Goal: Task Accomplishment & Management: Use online tool/utility

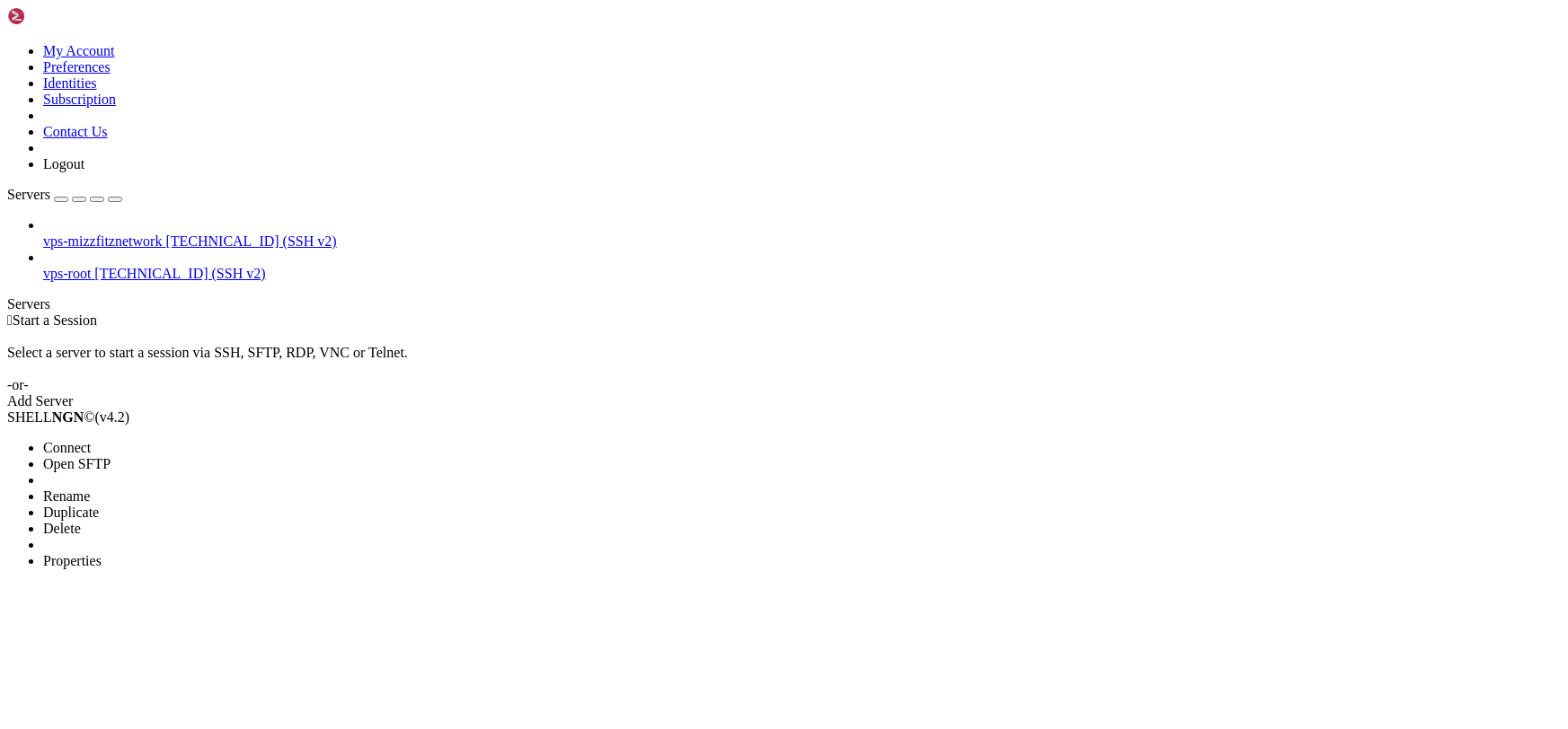
drag, startPoint x: 222, startPoint y: 139, endPoint x: 649, endPoint y: 121, distance: 427.4
click at [206, 457] on li "Open SFTP" at bounding box center [125, 465] width 164 height 17
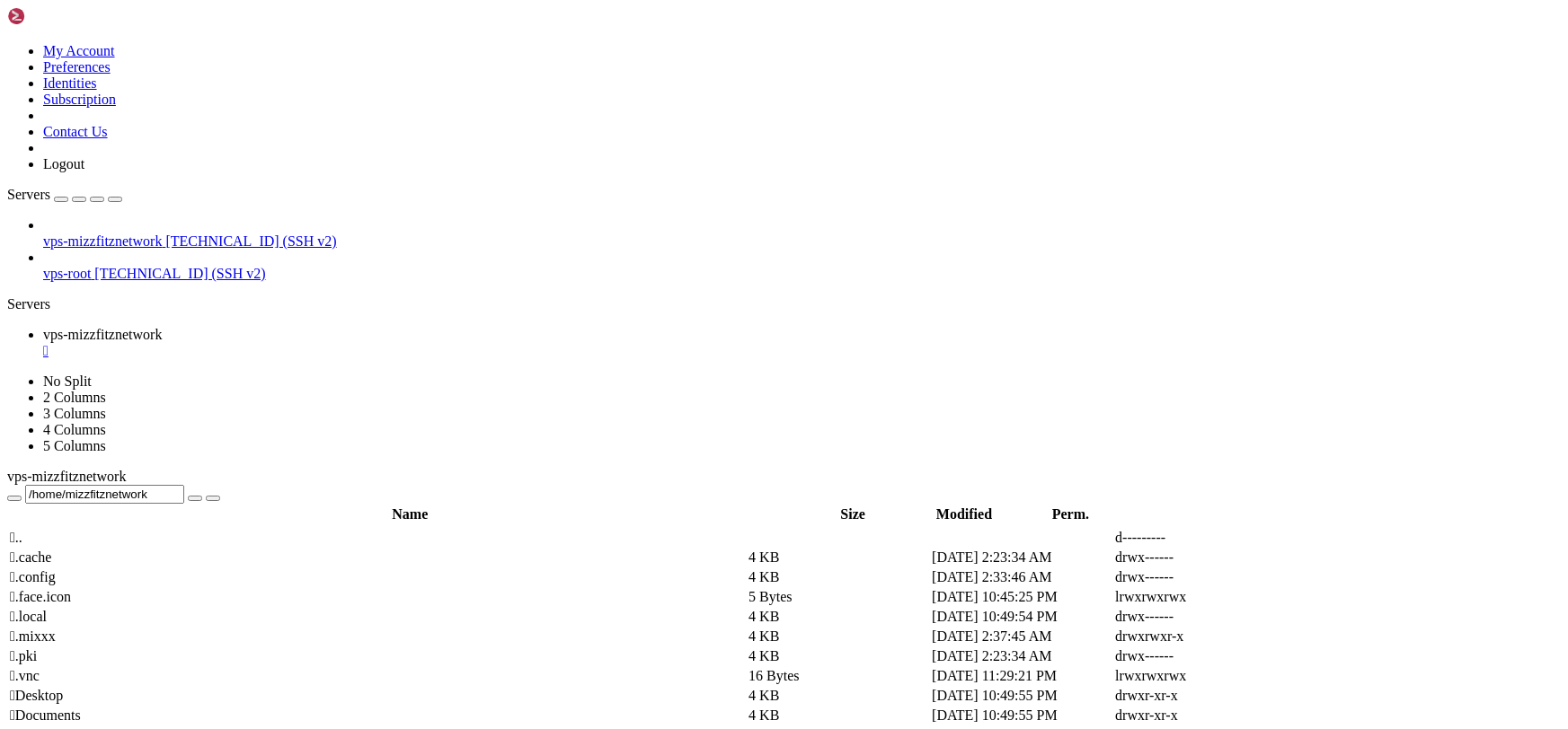
type input "/home/mizzfitznetwork/Music"
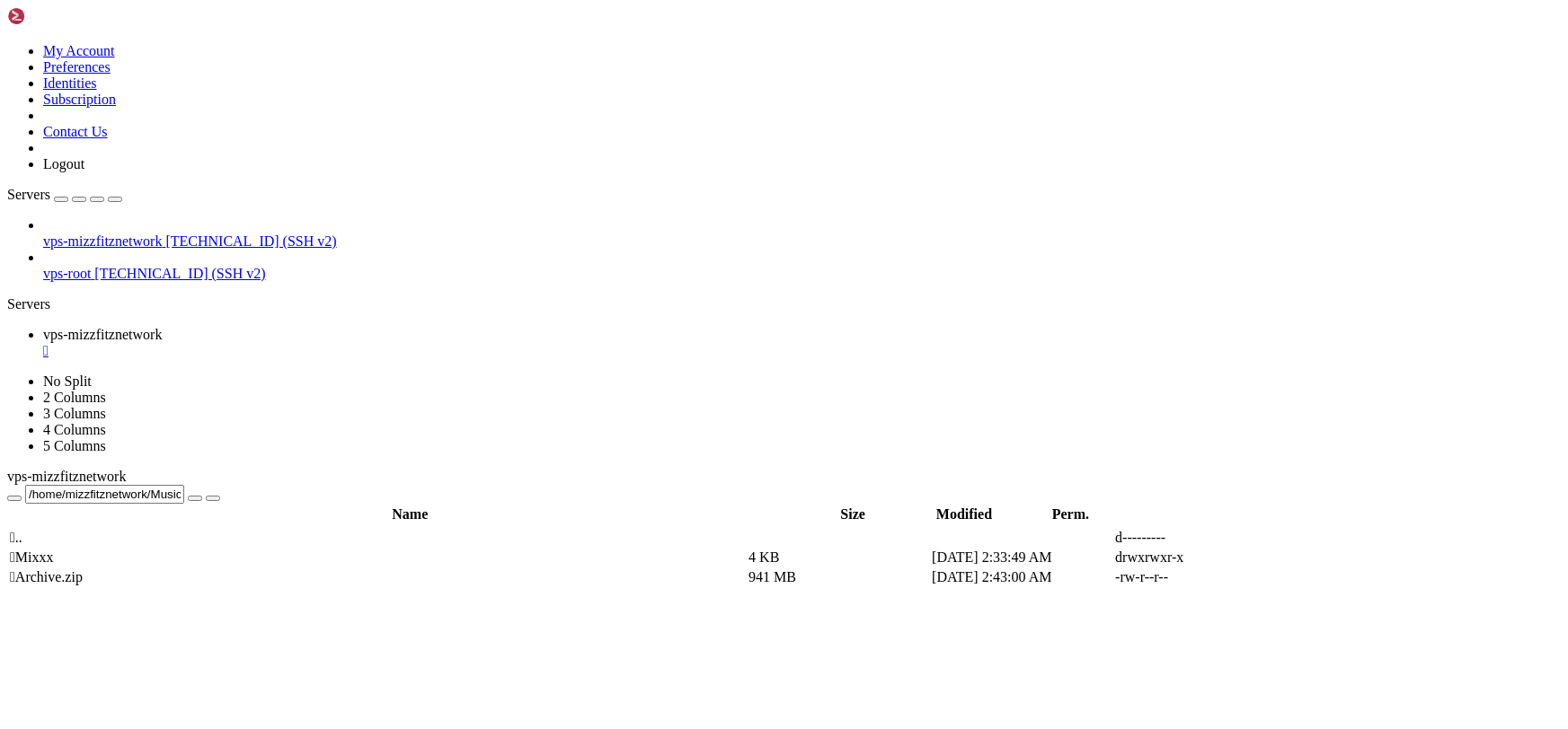
drag, startPoint x: 356, startPoint y: 364, endPoint x: 365, endPoint y: 359, distance: 10.3
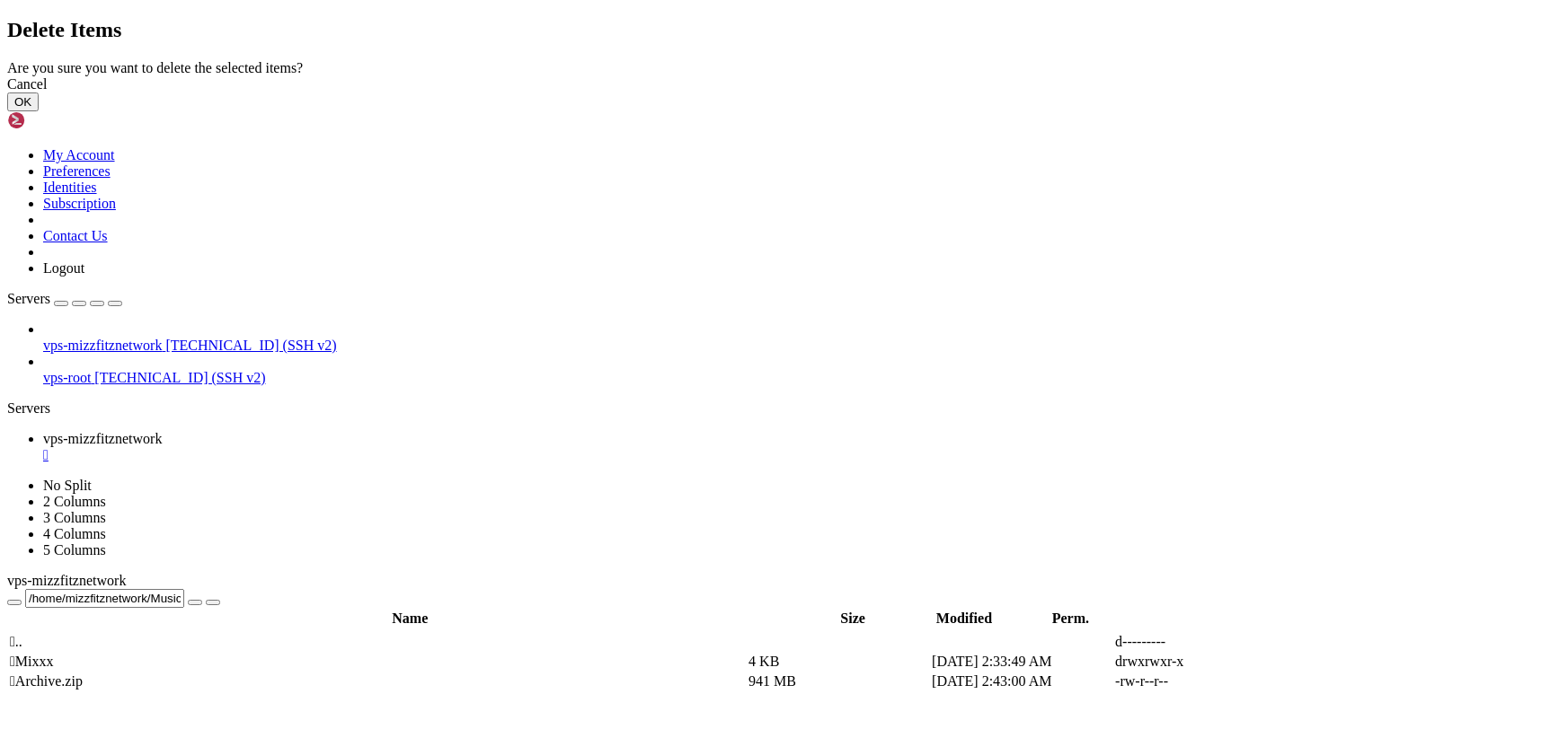
click at [39, 111] on button "OK" at bounding box center [23, 102] width 31 height 18
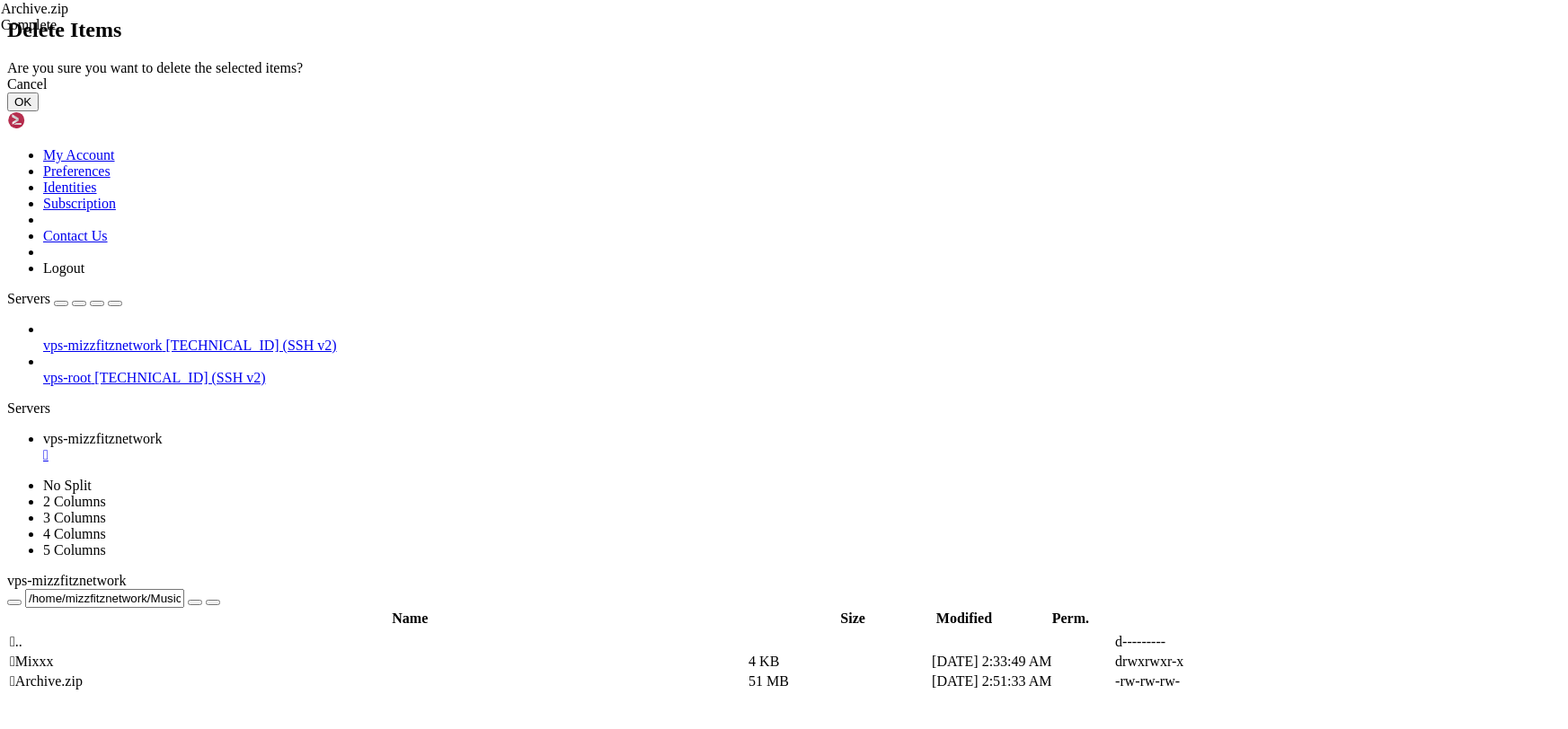
click at [39, 111] on button "OK" at bounding box center [23, 102] width 31 height 18
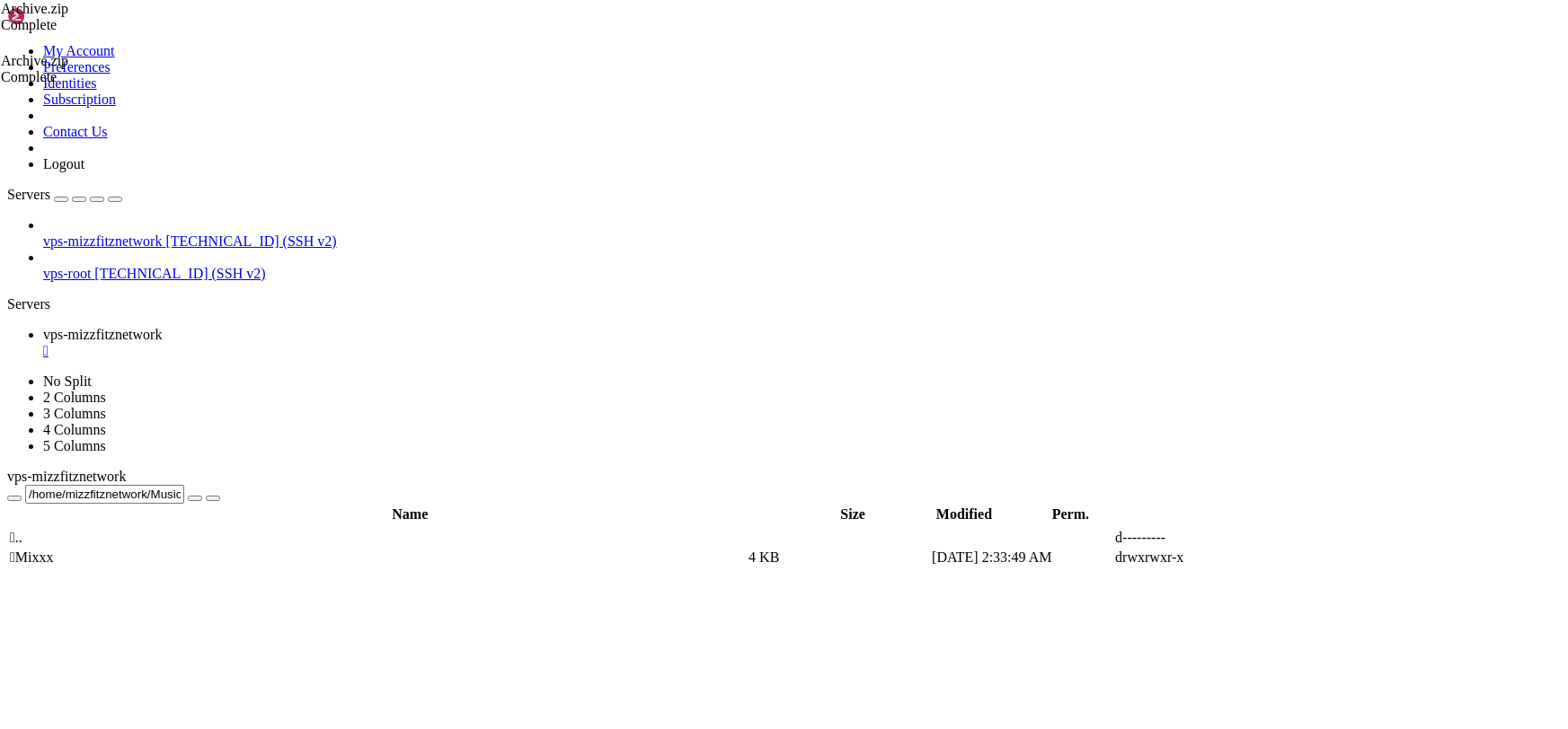
drag, startPoint x: 889, startPoint y: 390, endPoint x: 890, endPoint y: 380, distance: 10.0
